Goal: Task Accomplishment & Management: Manage account settings

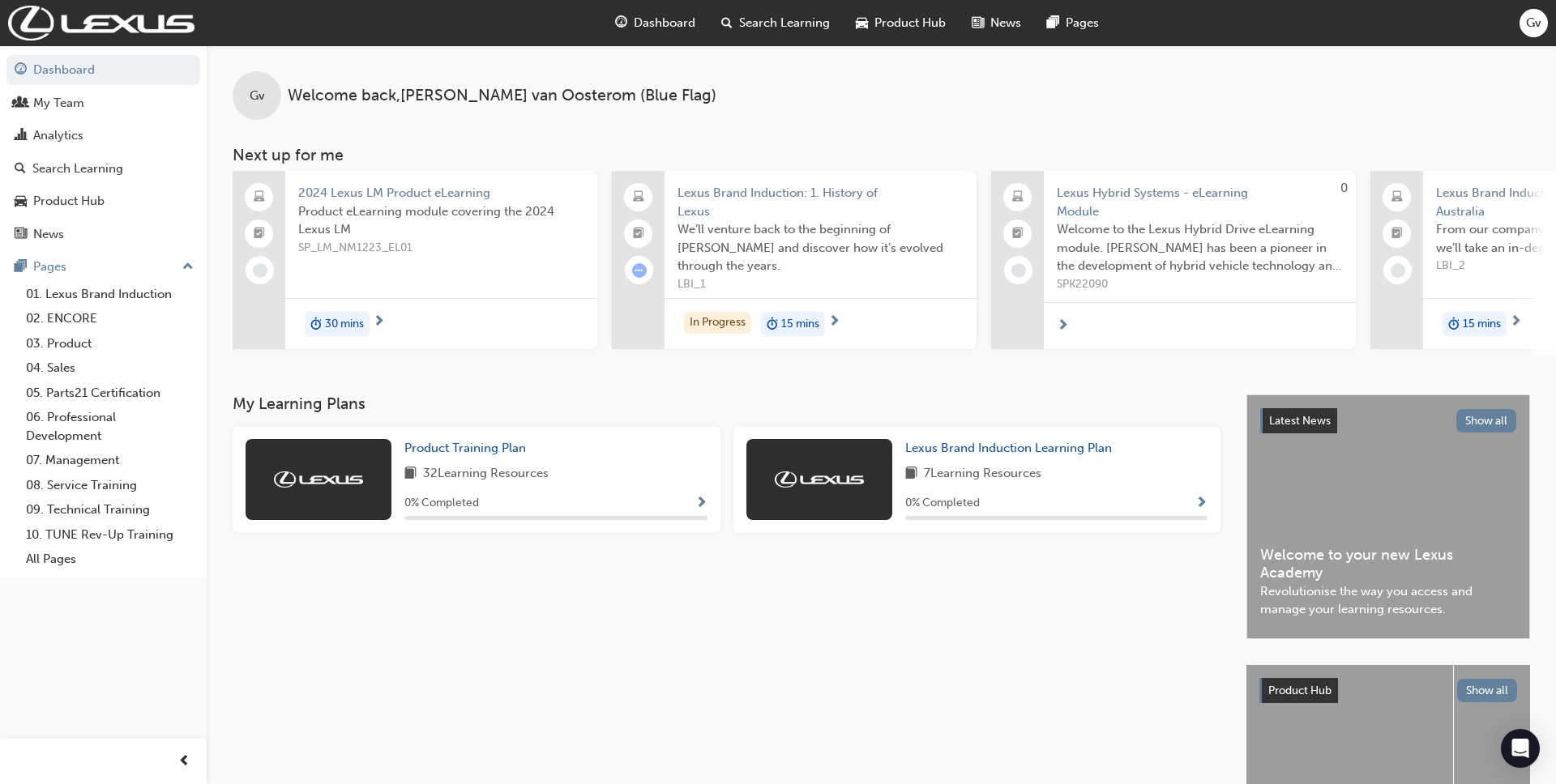
click at [785, 30] on span "Search Learning" at bounding box center [784, 23] width 91 height 19
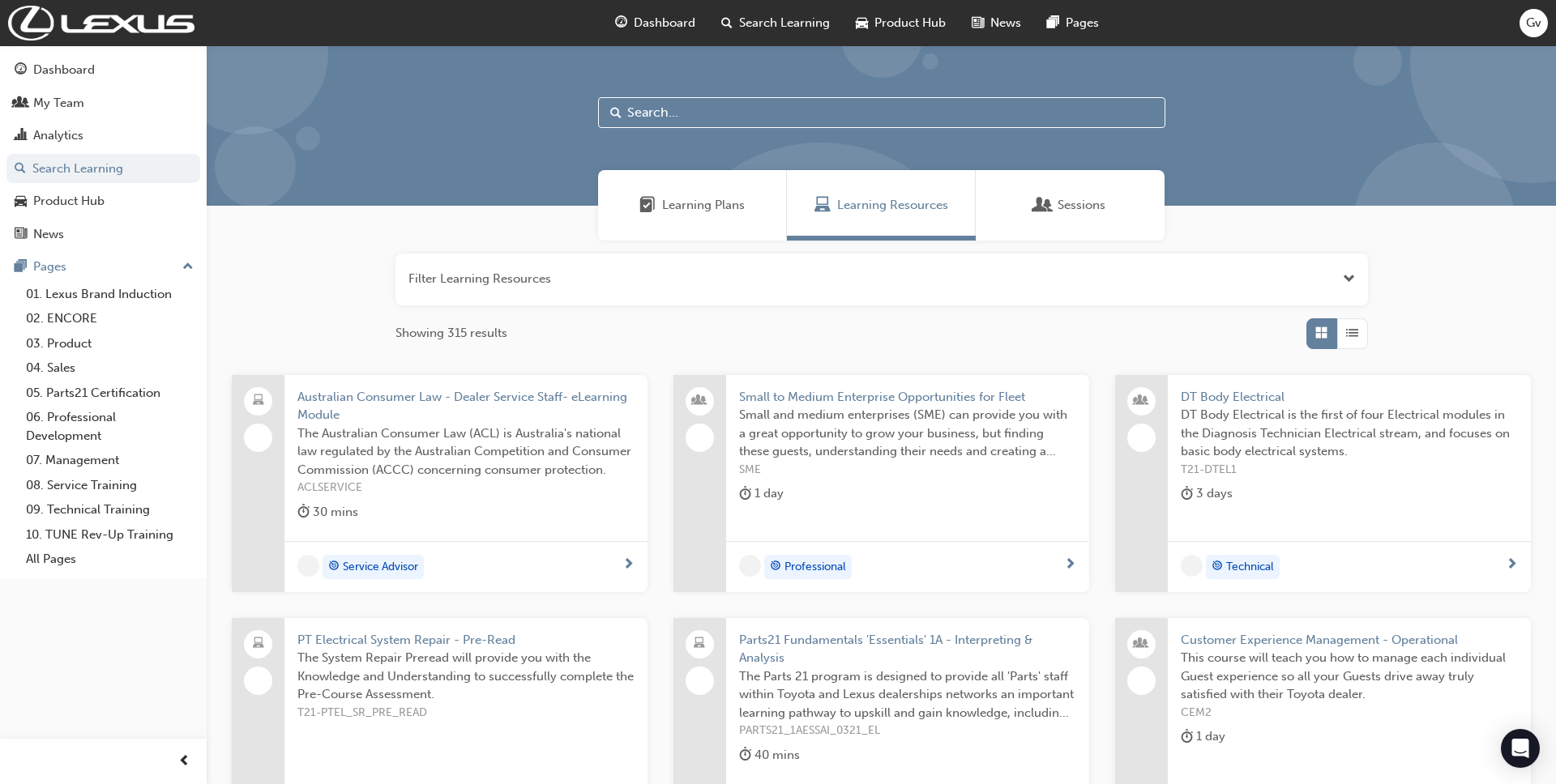
click at [759, 204] on div "Learning Plans" at bounding box center [693, 204] width 188 height 70
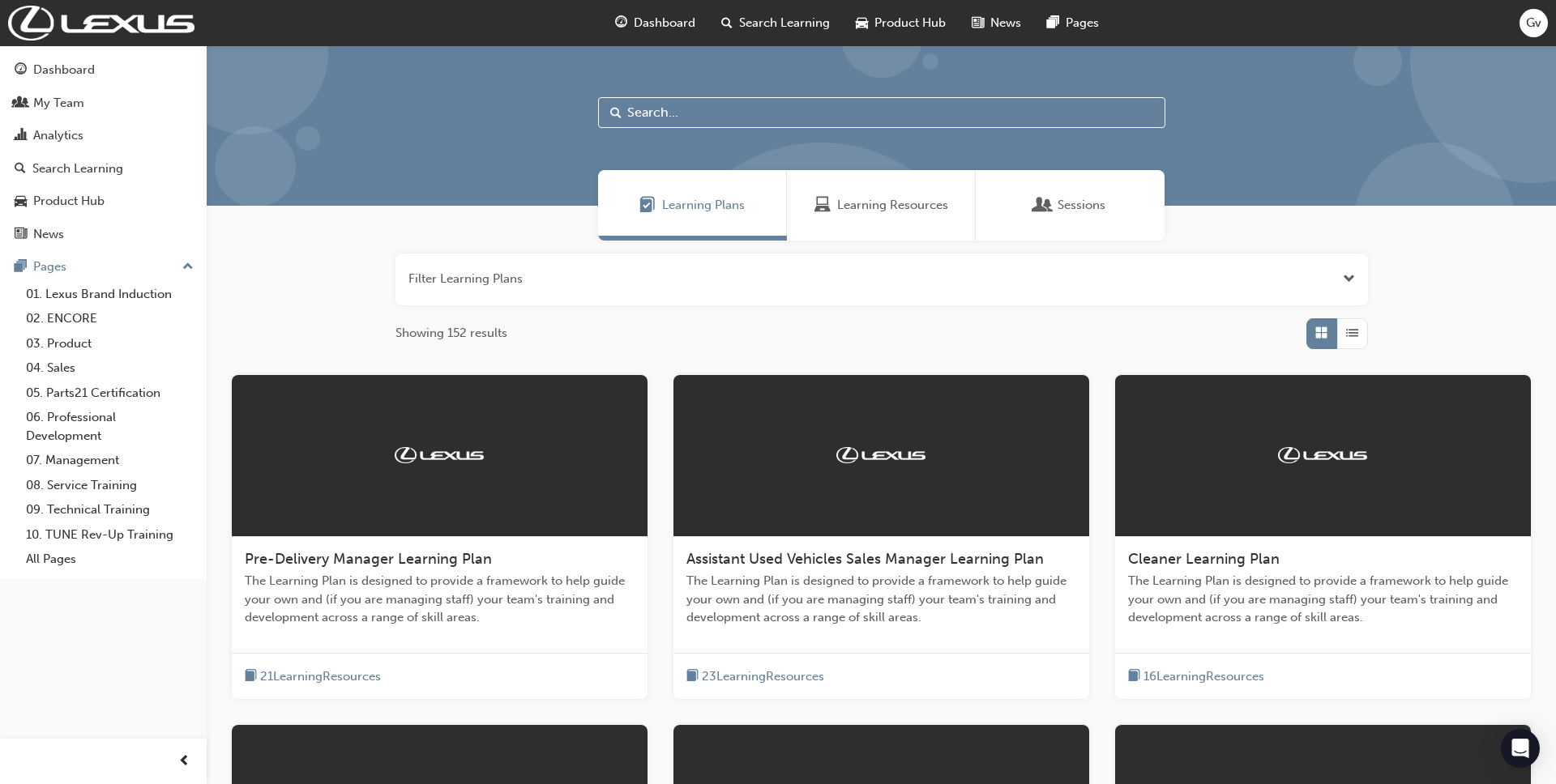
click at [1244, 30] on span "Gv" at bounding box center [1534, 23] width 15 height 19
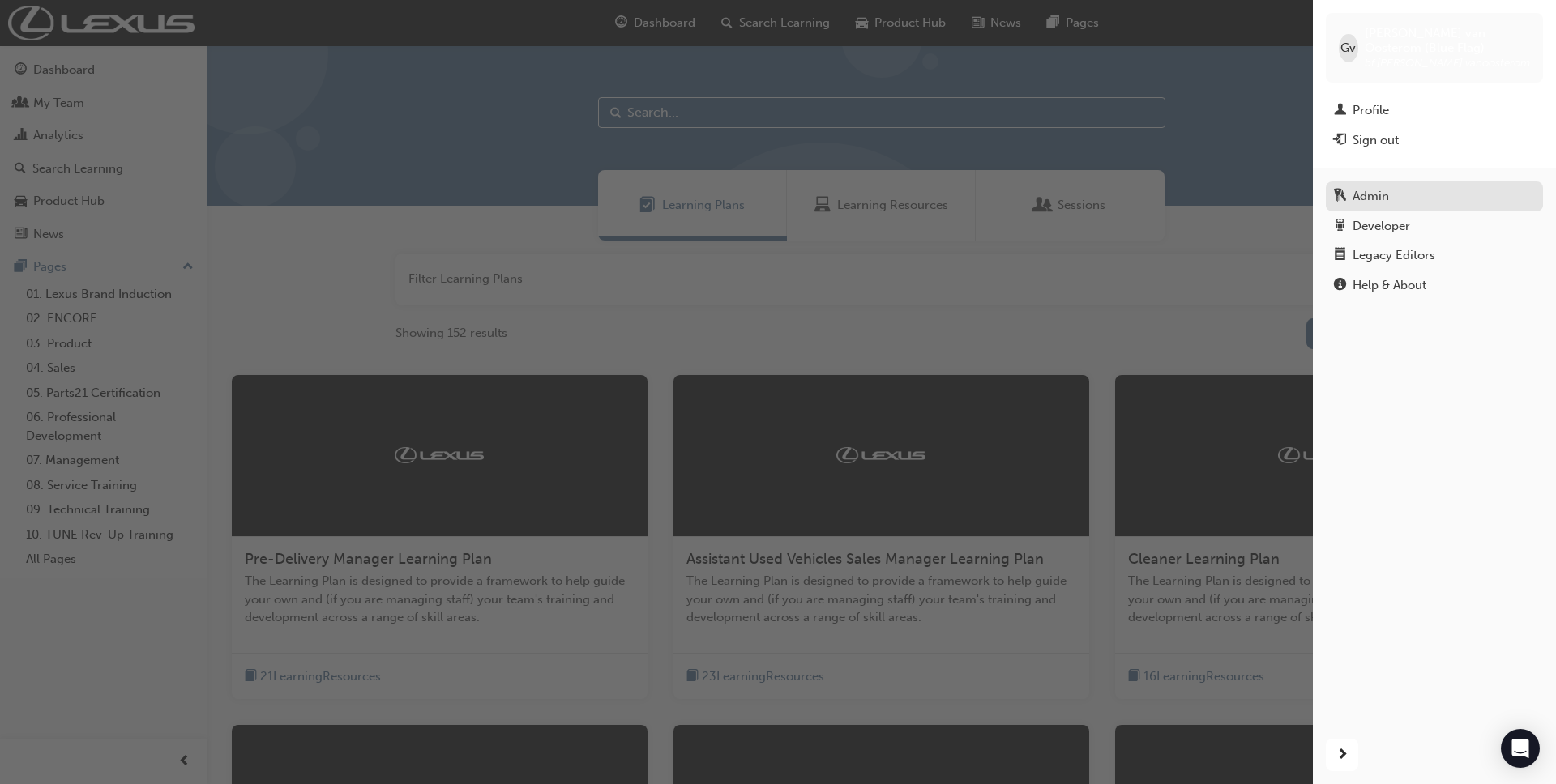
click at [1244, 200] on div "Admin" at bounding box center [1434, 197] width 201 height 20
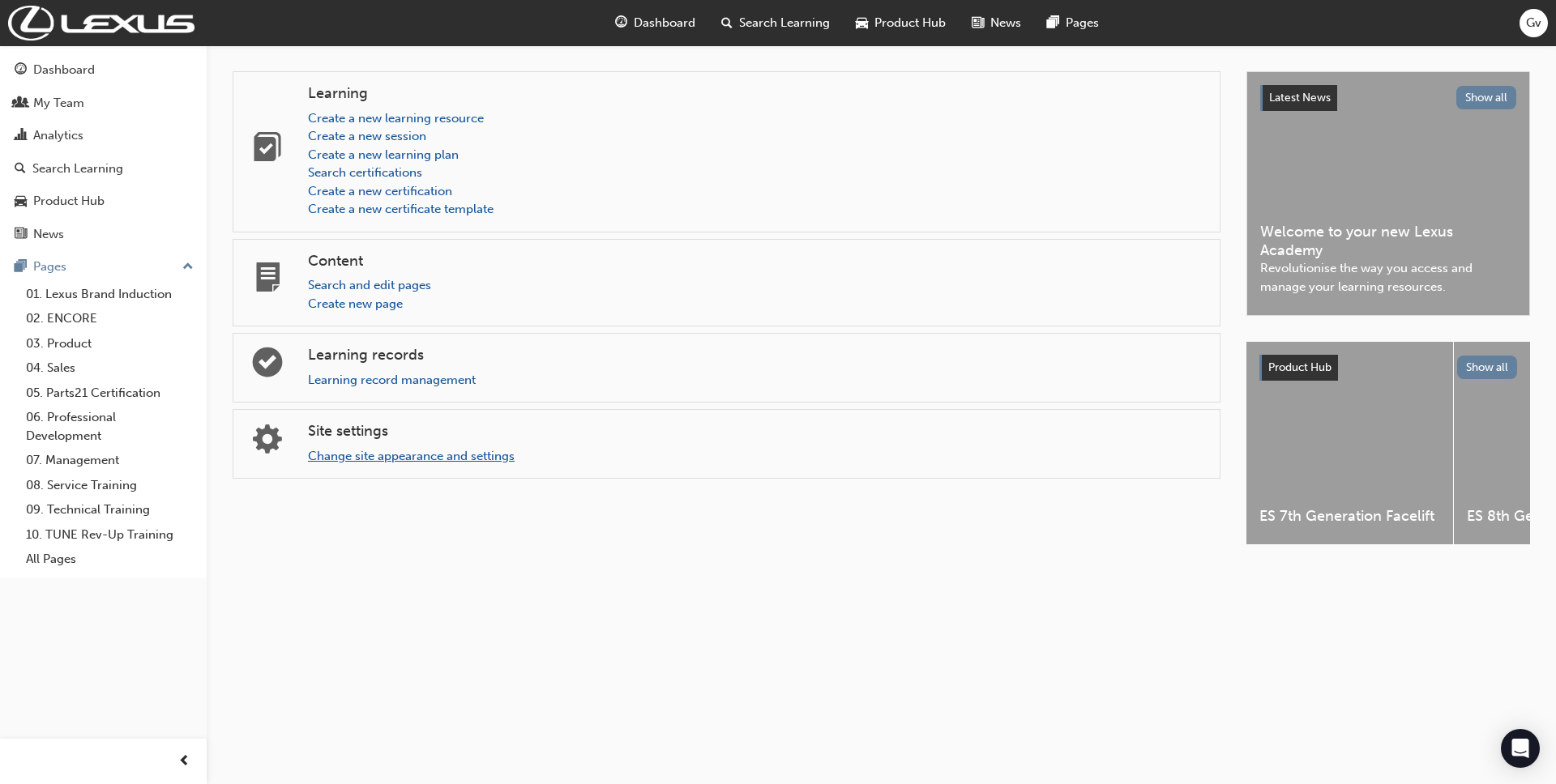
click at [433, 449] on link "Change site appearance and settings" at bounding box center [411, 456] width 206 height 14
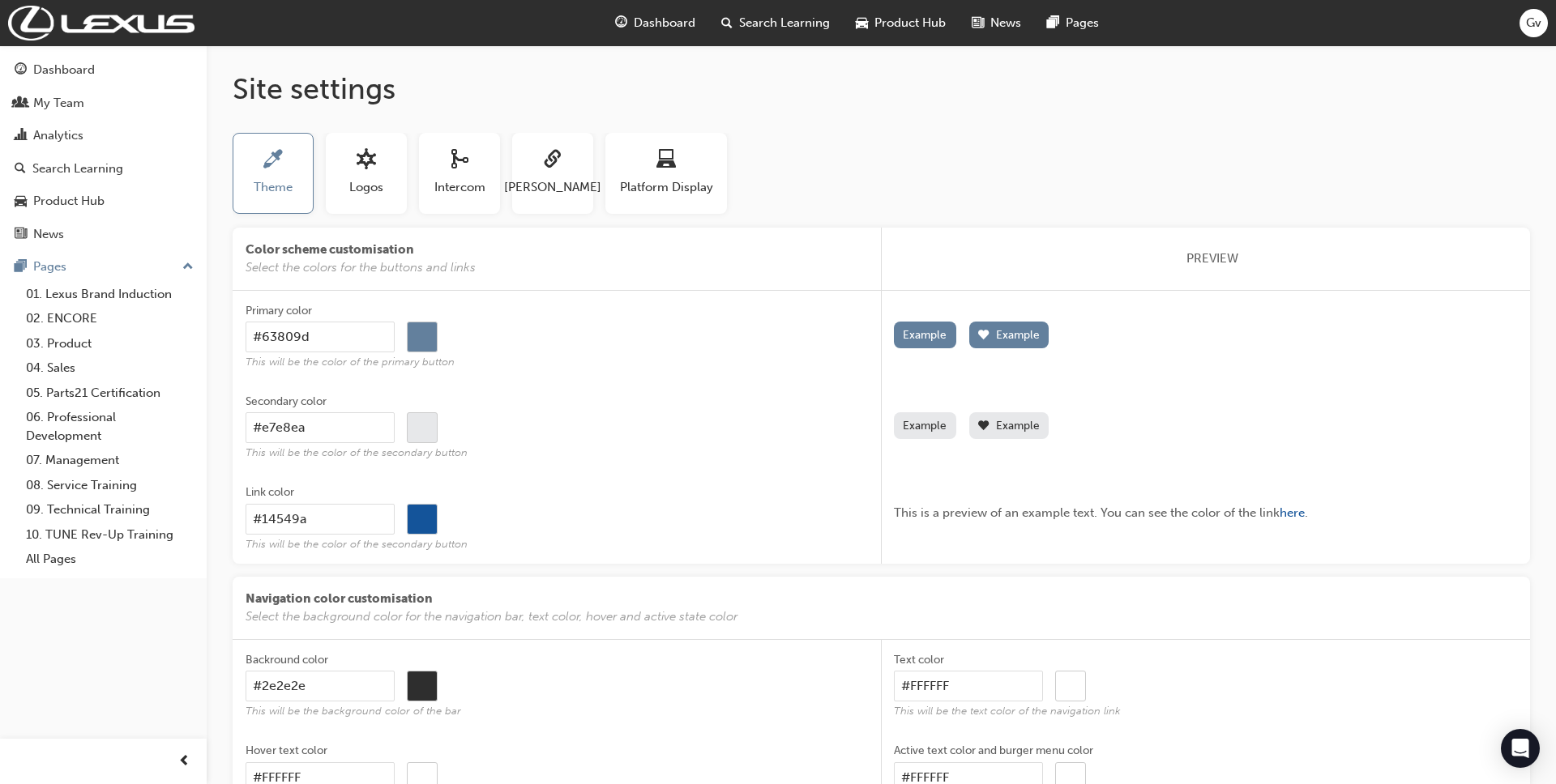
click at [746, 480] on label "Link color #14549a #14549a This will be the color of the secondary button" at bounding box center [557, 518] width 623 height 91
click at [395, 504] on input "#14549a" at bounding box center [320, 519] width 149 height 31
